Goal: Task Accomplishment & Management: Manage account settings

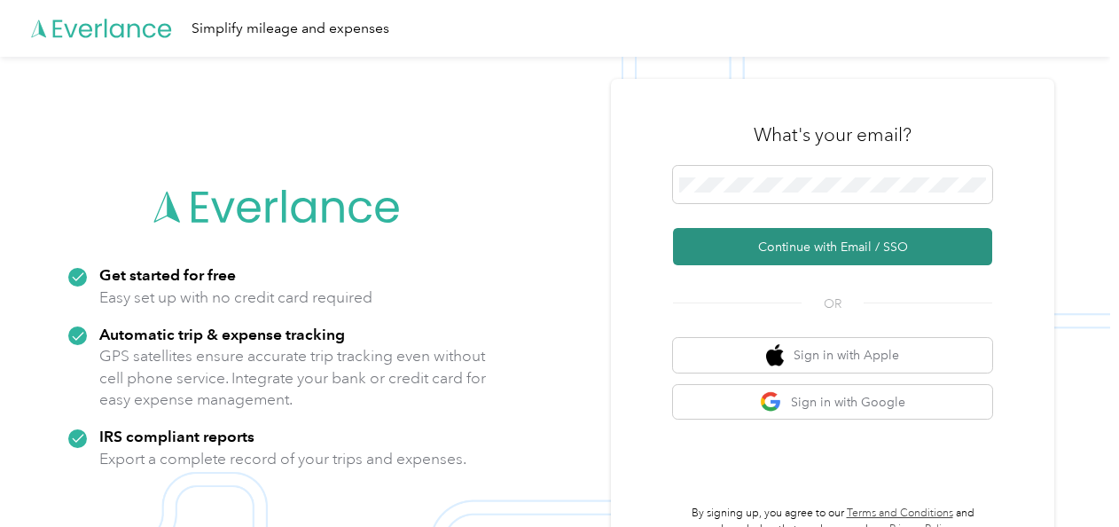
click at [785, 249] on button "Continue with Email / SSO" at bounding box center [832, 246] width 319 height 37
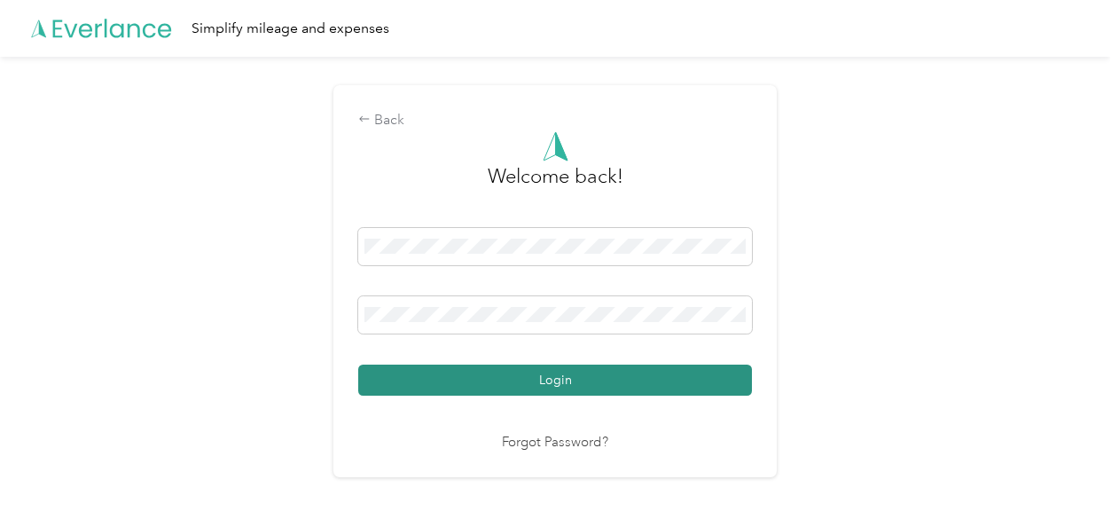
click at [550, 392] on button "Login" at bounding box center [555, 379] width 394 height 31
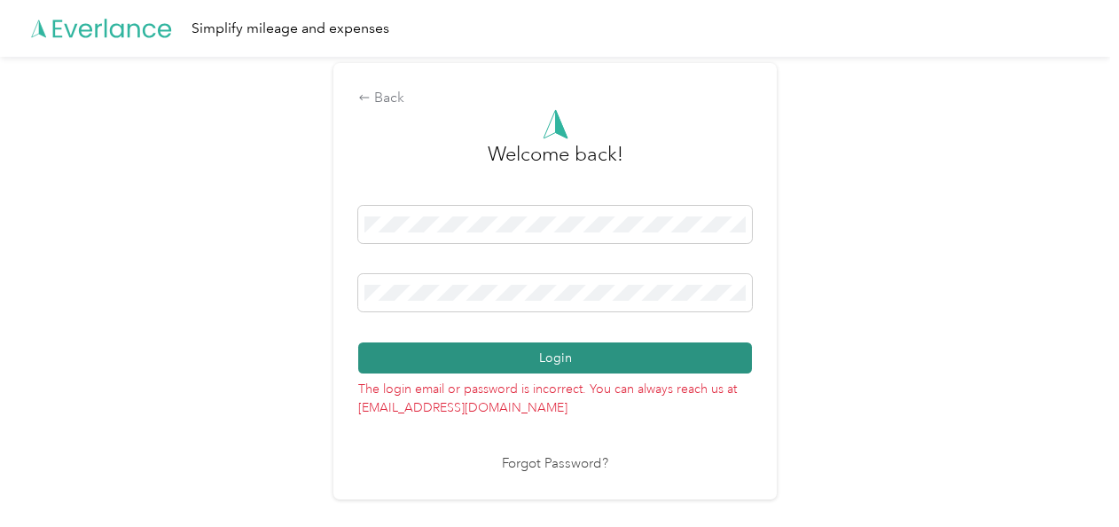
click at [541, 351] on button "Login" at bounding box center [555, 357] width 394 height 31
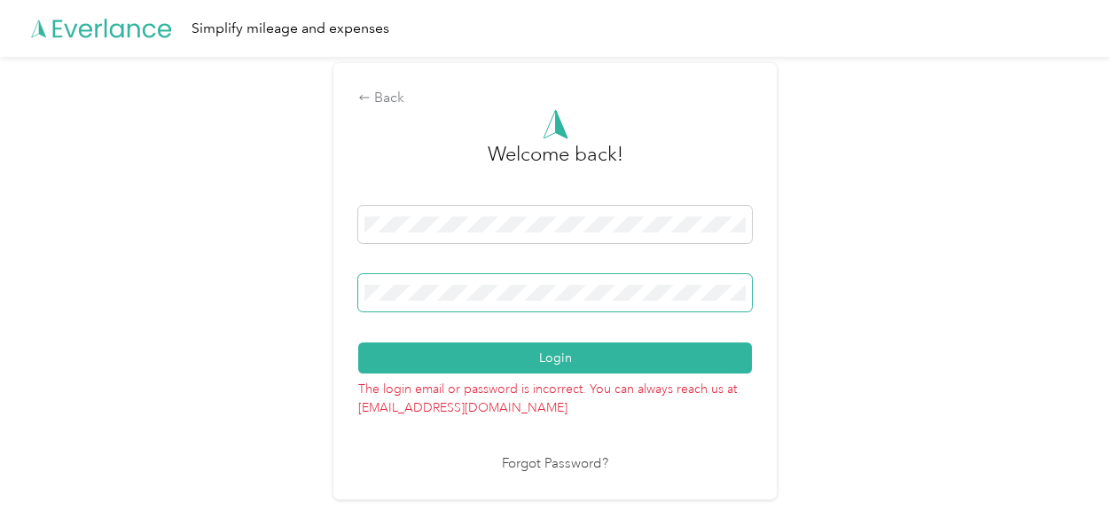
click at [525, 303] on span at bounding box center [555, 292] width 394 height 37
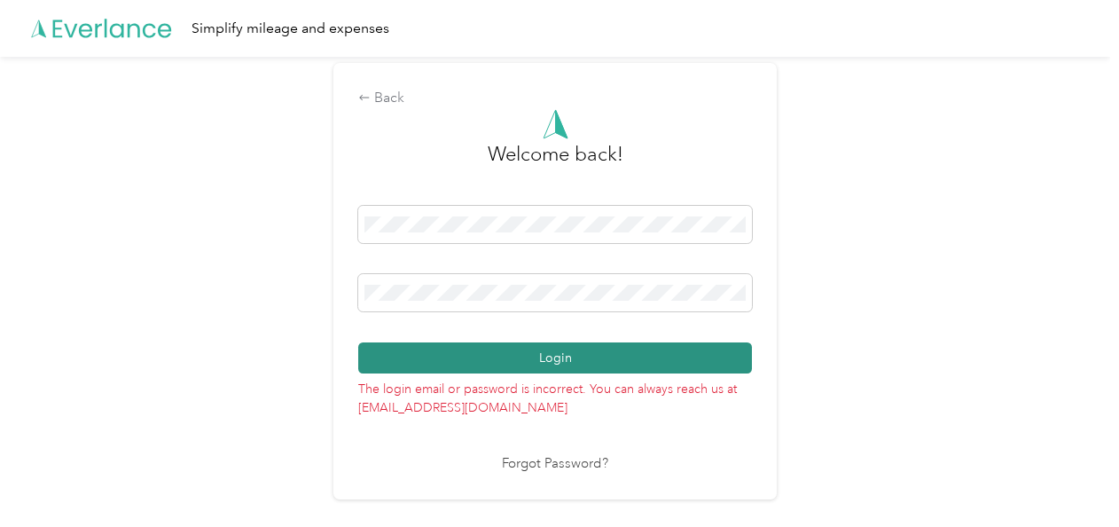
click at [383, 353] on button "Login" at bounding box center [555, 357] width 394 height 31
